Goal: Information Seeking & Learning: Check status

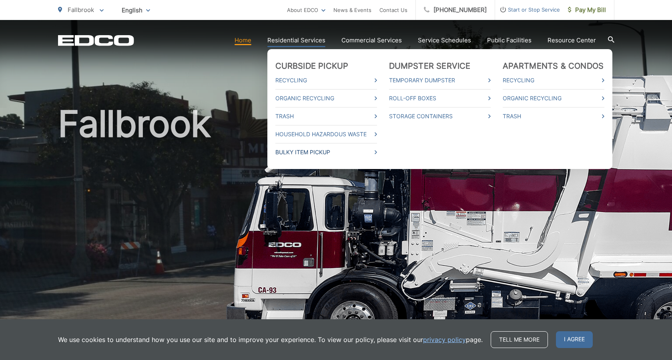
click at [377, 152] on icon at bounding box center [375, 152] width 2 height 4
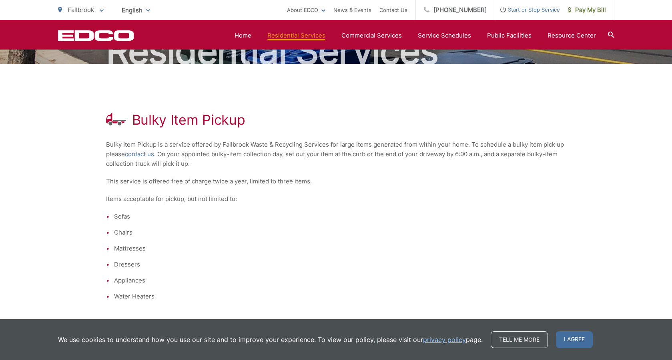
scroll to position [86, 0]
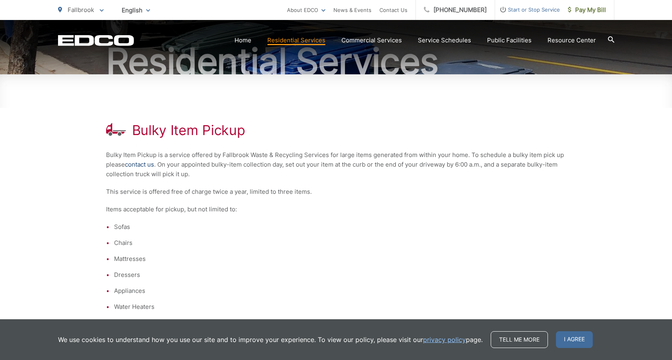
click at [141, 165] on link "contact us" at bounding box center [139, 165] width 29 height 10
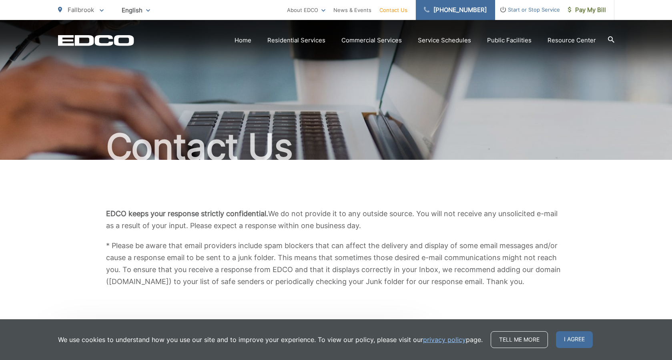
scroll to position [-1, 0]
click at [459, 11] on link "[PHONE_NUMBER]" at bounding box center [455, 10] width 79 height 20
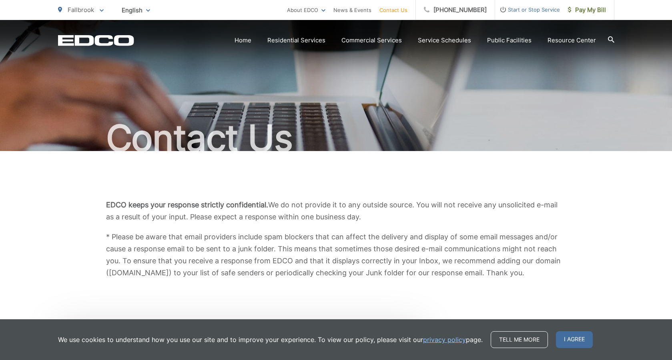
scroll to position [9, 0]
click at [439, 41] on link "Service Schedules" at bounding box center [444, 41] width 53 height 10
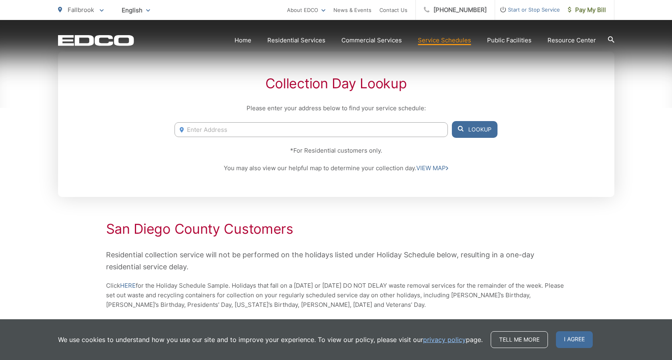
scroll to position [160, 0]
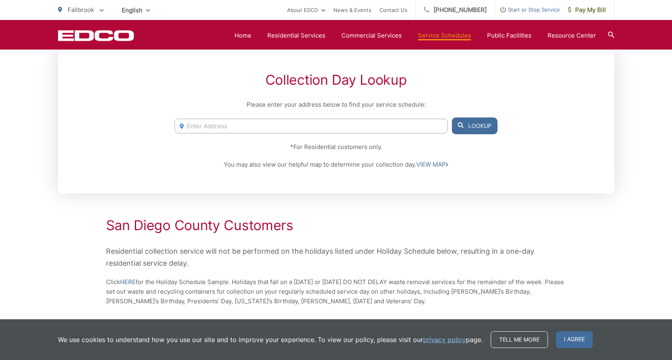
click at [209, 127] on input "Enter Address" at bounding box center [310, 126] width 273 height 15
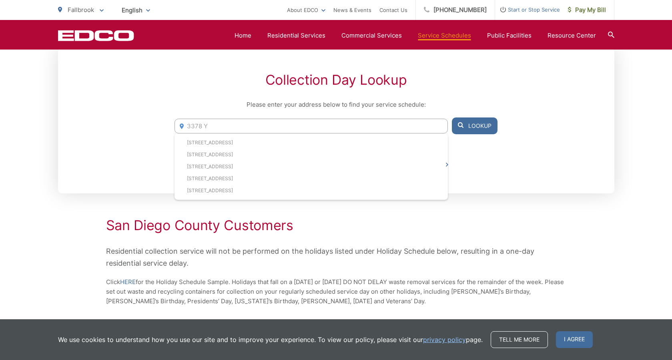
scroll to position [157, 0]
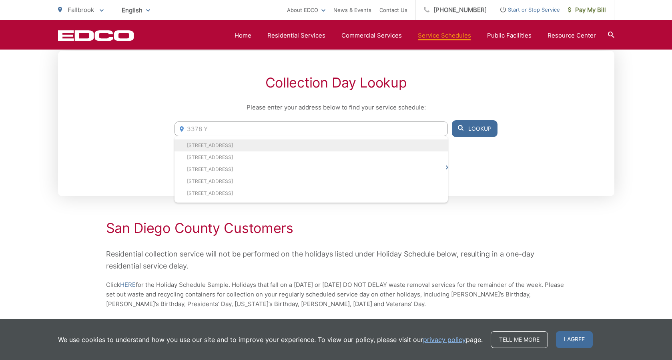
click at [223, 148] on li "3378 Yerba Buena, Fallbrook, CA, 92028" at bounding box center [310, 146] width 273 height 12
type input "3378 Yerba Buena, Fallbrook, CA, 92028"
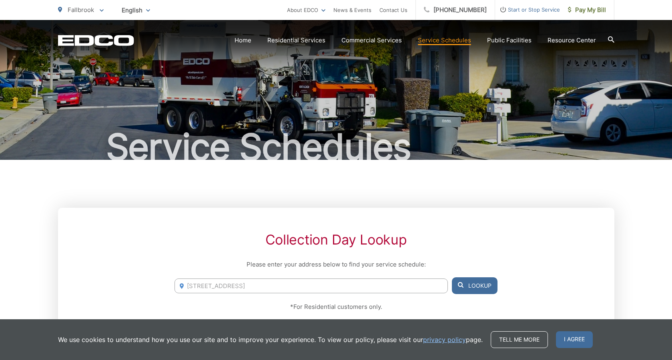
scroll to position [0, 0]
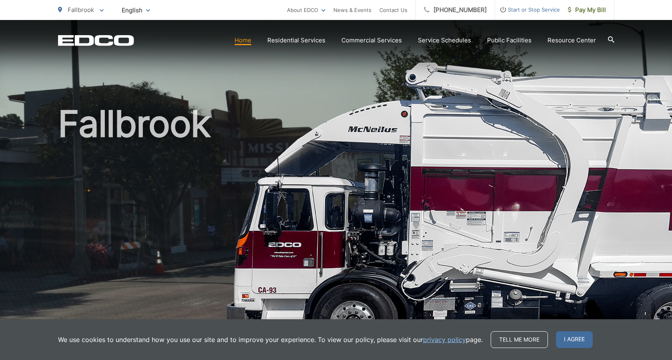
scroll to position [-1, 0]
